Goal: Browse casually

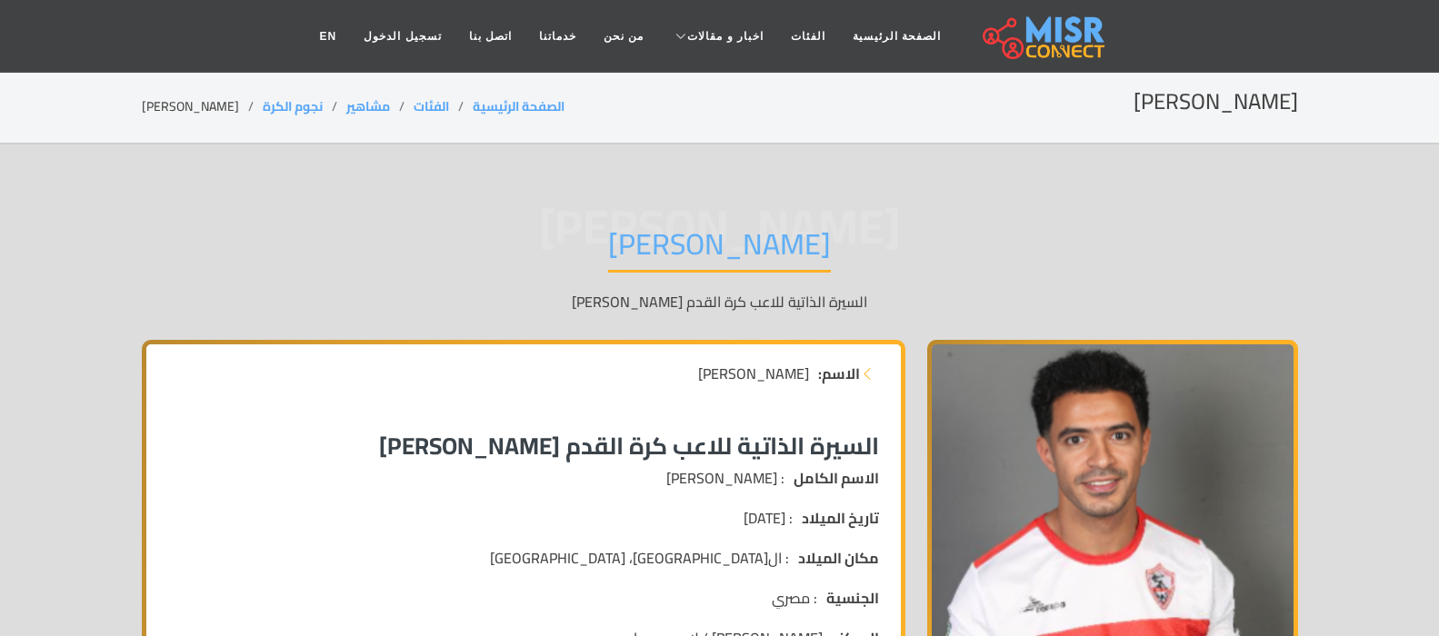
click at [1144, 535] on img at bounding box center [1112, 567] width 371 height 454
drag, startPoint x: 1144, startPoint y: 535, endPoint x: 1004, endPoint y: -94, distance: 644.4
click at [1063, 593] on img at bounding box center [1112, 567] width 371 height 454
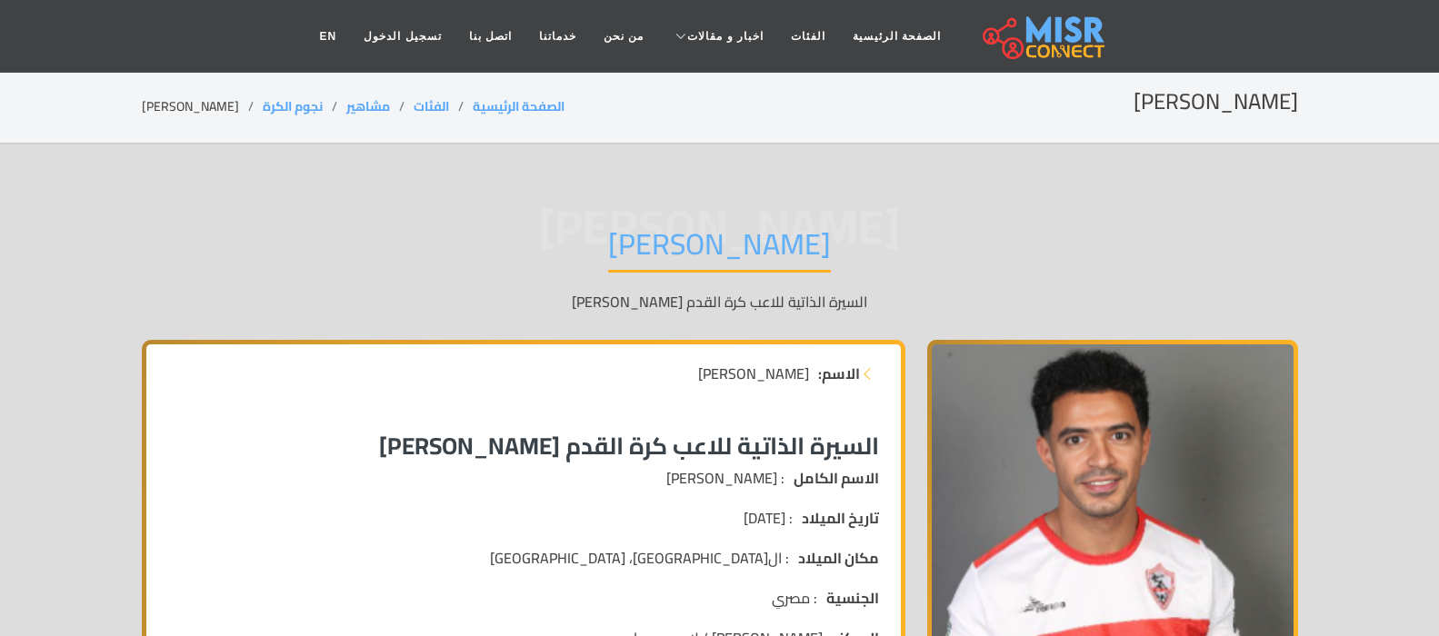
click at [1063, 593] on img at bounding box center [1112, 567] width 371 height 454
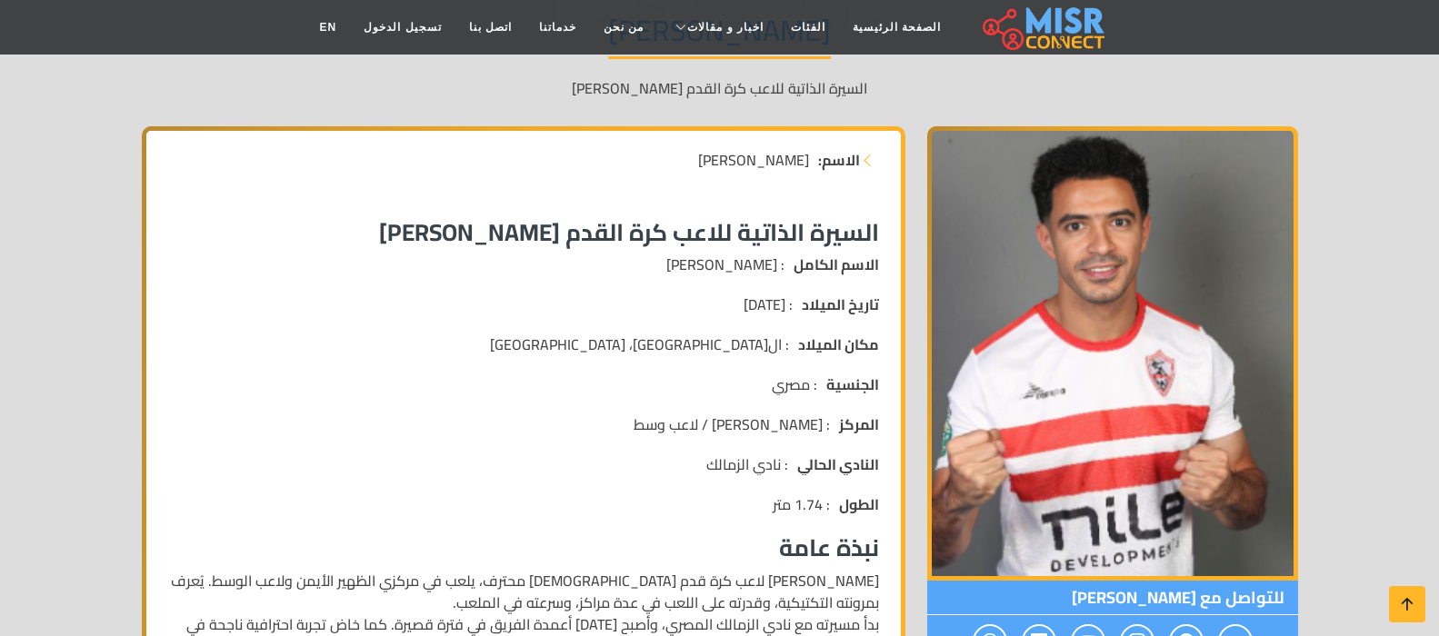
scroll to position [182, 0]
